Goal: Transaction & Acquisition: Register for event/course

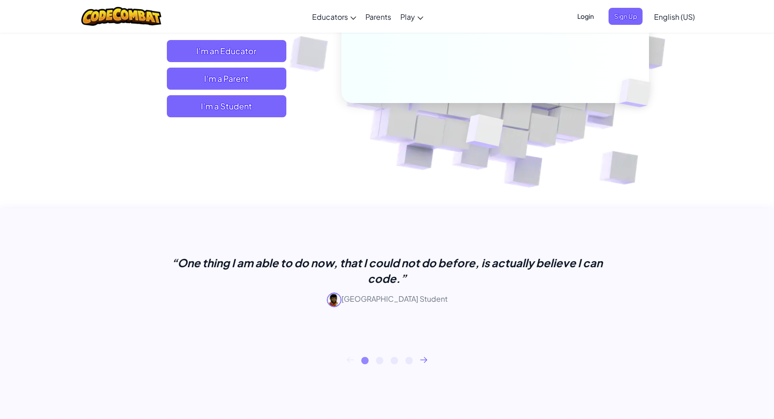
scroll to position [157, 0]
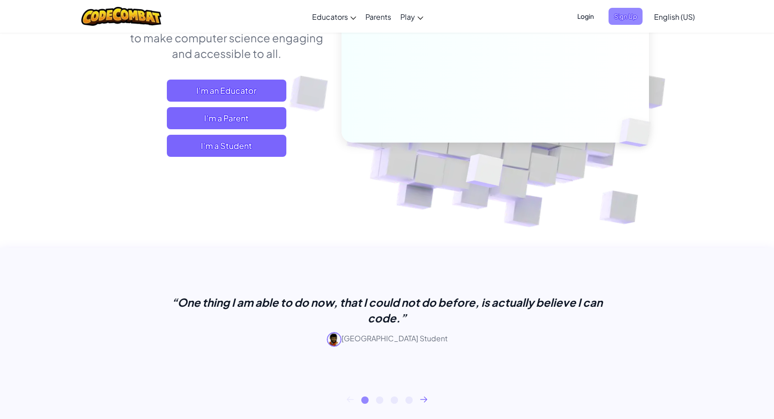
click at [629, 14] on span "Sign Up" at bounding box center [626, 16] width 34 height 17
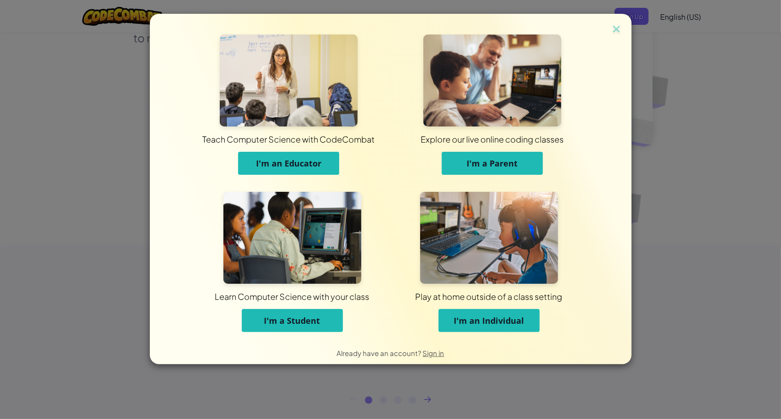
click at [475, 321] on span "I'm an Individual" at bounding box center [489, 320] width 70 height 11
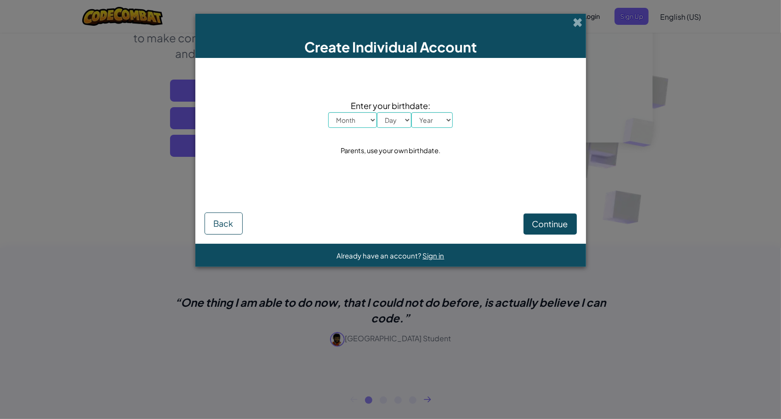
click at [369, 118] on select "Month January February March April May June July August September October Novem…" at bounding box center [352, 120] width 49 height 16
select select "9"
click at [328, 112] on select "Month January February March April May June July August September October Novem…" at bounding box center [352, 120] width 49 height 16
click at [396, 118] on select "Day 1 2 3 4 5 6 7 8 9 10 11 12 13 14 15 16 17 18 19 20 21 22 23 24 25 26 27 28 …" at bounding box center [394, 120] width 34 height 16
select select "3"
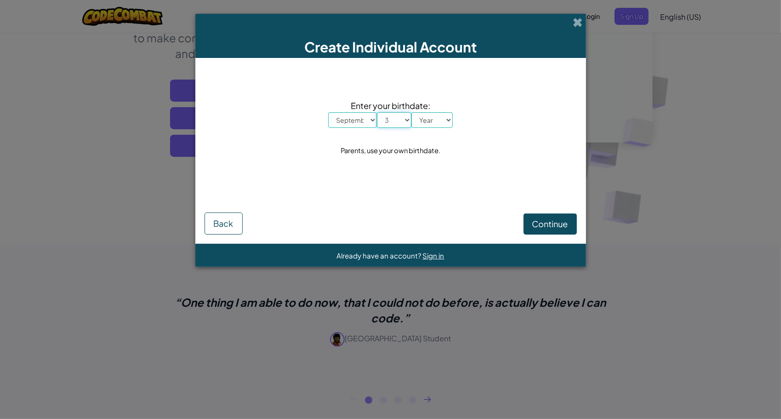
click at [377, 112] on select "Day 1 2 3 4 5 6 7 8 9 10 11 12 13 14 15 16 17 18 19 20 21 22 23 24 25 26 27 28 …" at bounding box center [394, 120] width 34 height 16
click at [448, 121] on select "Year [DATE] 2024 2023 2022 2021 2020 2019 2018 2017 2016 2015 2014 2013 2012 20…" at bounding box center [432, 120] width 41 height 16
select select "1972"
click at [412, 112] on select "Year [DATE] 2024 2023 2022 2021 2020 2019 2018 2017 2016 2015 2014 2013 2012 20…" at bounding box center [432, 120] width 41 height 16
click at [551, 221] on span "Continue" at bounding box center [551, 223] width 36 height 11
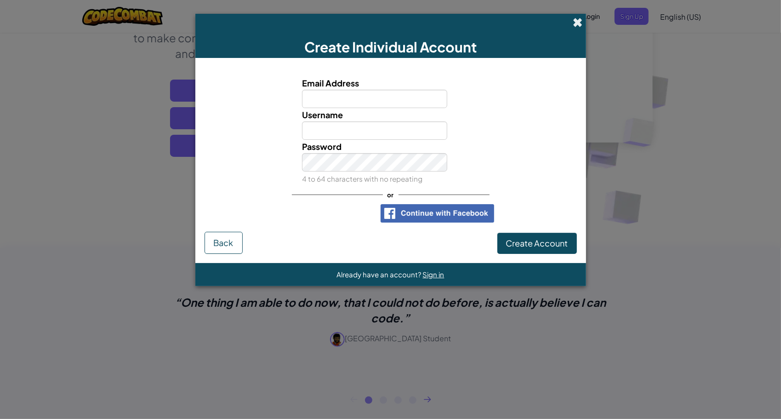
click at [579, 24] on span at bounding box center [578, 22] width 10 height 10
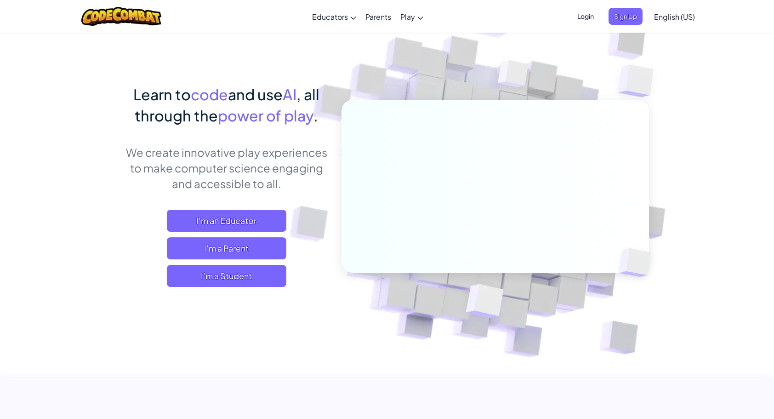
scroll to position [0, 0]
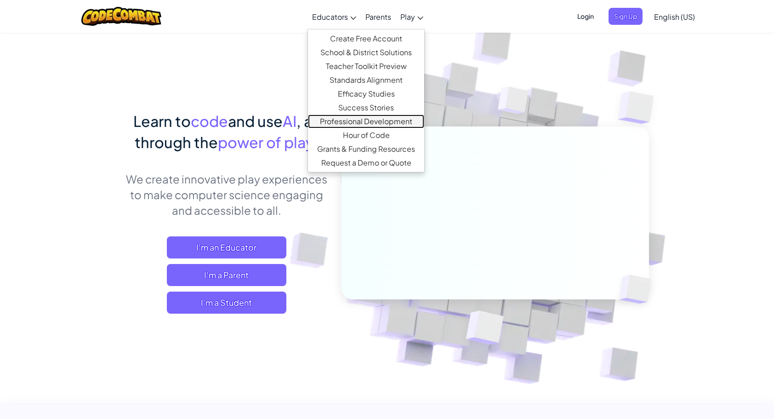
click at [330, 123] on link "Professional Development" at bounding box center [366, 122] width 116 height 14
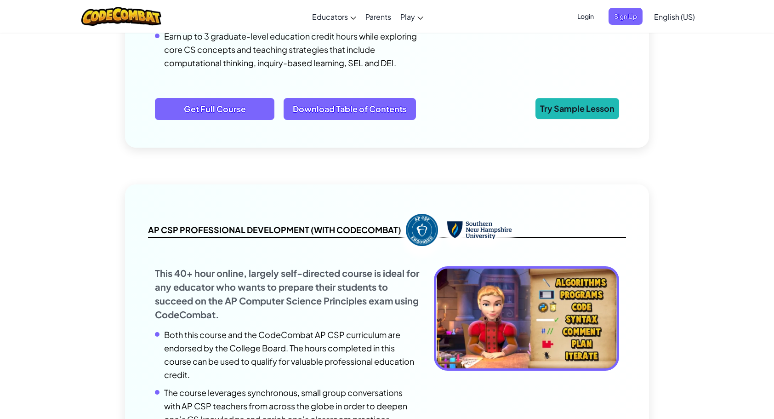
scroll to position [750, 0]
